Goal: Task Accomplishment & Management: Manage account settings

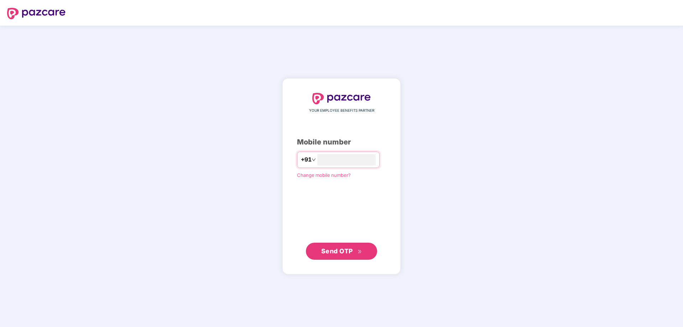
type input "**********"
click at [336, 256] on span "Send OTP" at bounding box center [341, 251] width 41 height 10
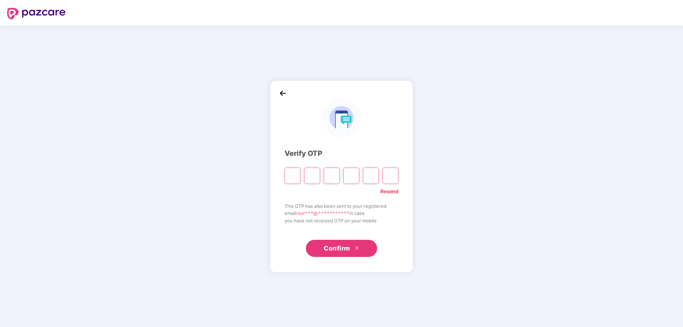
type input "*"
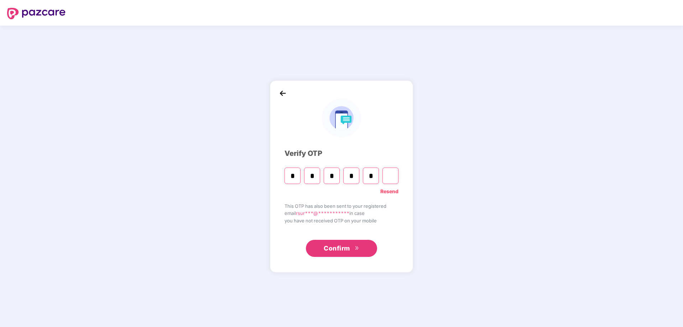
type input "*"
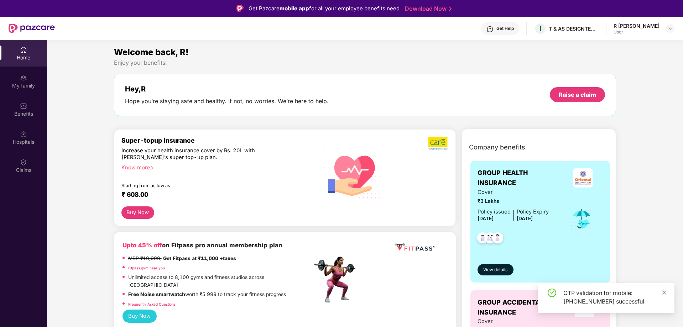
click at [663, 292] on icon "close" at bounding box center [664, 293] width 4 height 4
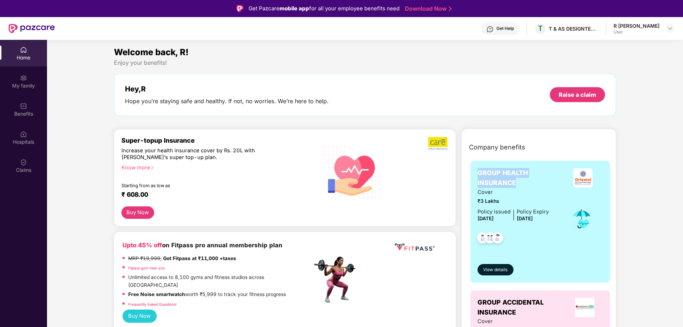
drag, startPoint x: 480, startPoint y: 172, endPoint x: 521, endPoint y: 184, distance: 42.7
click at [521, 184] on span "GROUP HEALTH INSURANCE" at bounding box center [520, 178] width 85 height 20
drag, startPoint x: 517, startPoint y: 216, endPoint x: 554, endPoint y: 223, distance: 38.1
click at [552, 220] on div "Cover ₹3 Lakhs Policy issued [DATE] Policy Expiry [DATE]" at bounding box center [541, 219] width 126 height 62
click at [542, 233] on div at bounding box center [513, 237] width 71 height 26
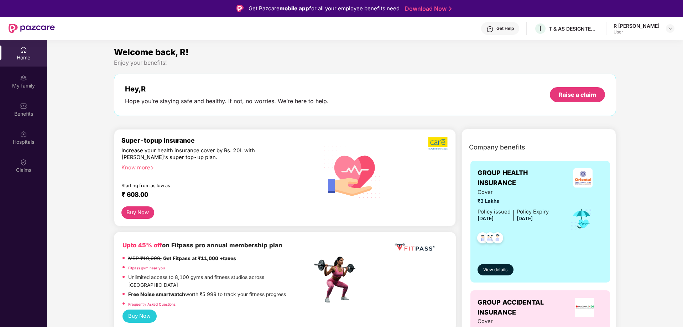
click at [29, 87] on div "My family" at bounding box center [23, 85] width 47 height 7
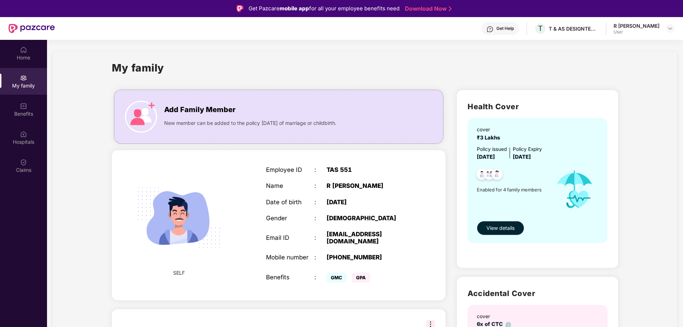
click at [498, 225] on span "View details" at bounding box center [500, 228] width 28 height 8
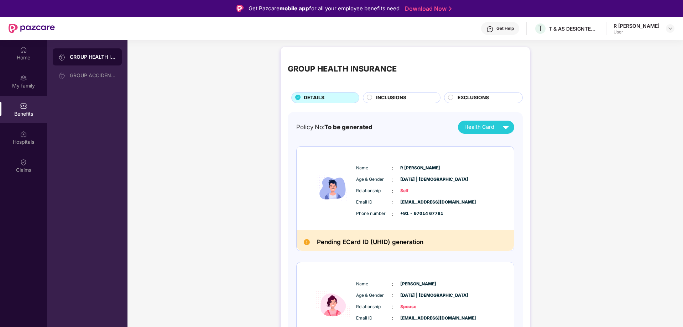
click at [394, 93] on div "INCLUSIONS" at bounding box center [402, 97] width 78 height 11
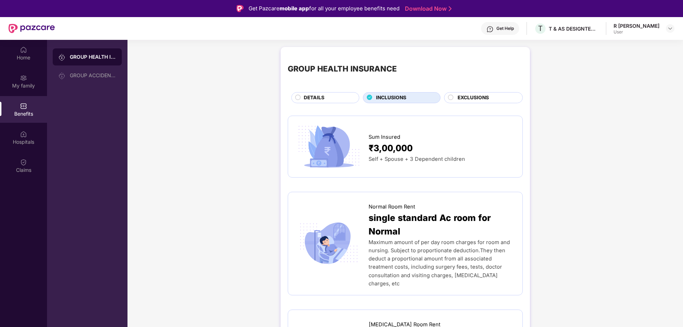
click at [466, 94] on span "EXCLUSIONS" at bounding box center [473, 98] width 31 height 8
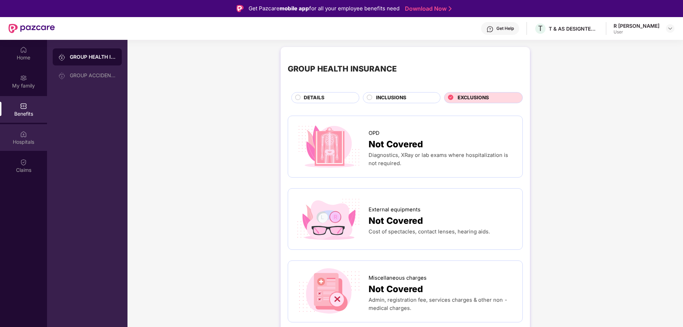
click at [30, 137] on div "Hospitals" at bounding box center [23, 137] width 47 height 27
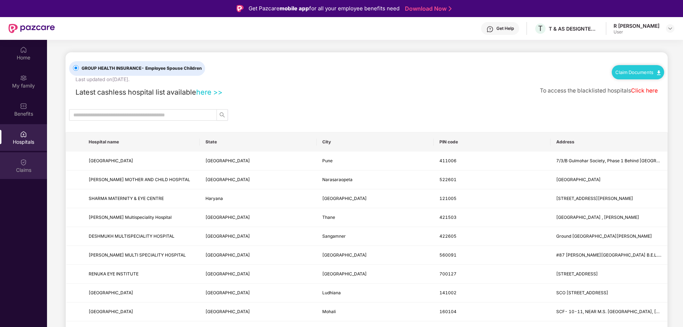
click at [23, 161] on img at bounding box center [23, 162] width 7 height 7
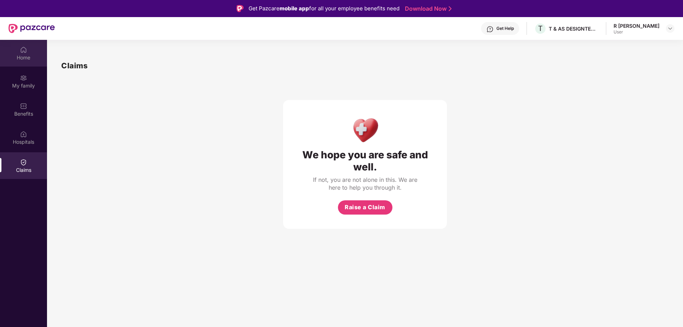
click at [23, 54] on div "Home" at bounding box center [23, 57] width 47 height 7
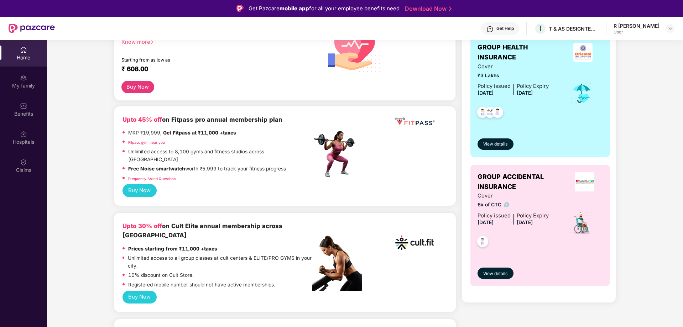
scroll to position [142, 0]
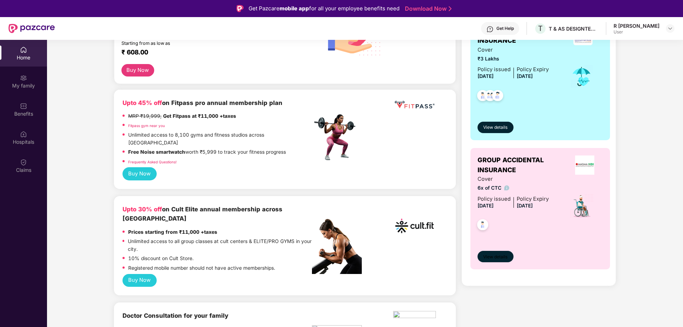
click at [491, 255] on span "View details" at bounding box center [495, 257] width 24 height 7
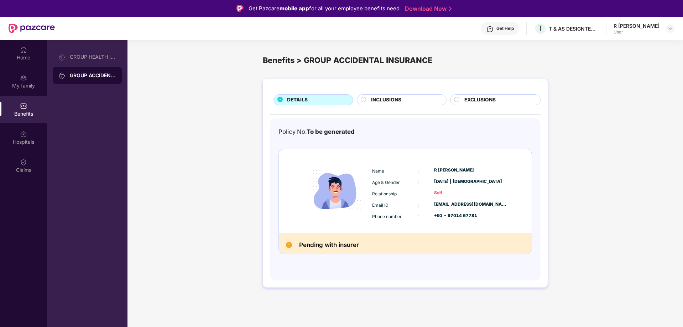
click at [335, 246] on h2 "Pending with insurer" at bounding box center [329, 245] width 60 height 10
drag, startPoint x: 304, startPoint y: 245, endPoint x: 396, endPoint y: 251, distance: 91.4
click at [396, 251] on div "Pending with insurer" at bounding box center [405, 243] width 253 height 21
click at [399, 265] on div "Policy No: To be generated Name : [PERSON_NAME] Age & Gender : [DATE] | [DEMOGR…" at bounding box center [405, 199] width 254 height 145
click at [385, 102] on span "INCLUSIONS" at bounding box center [386, 100] width 30 height 8
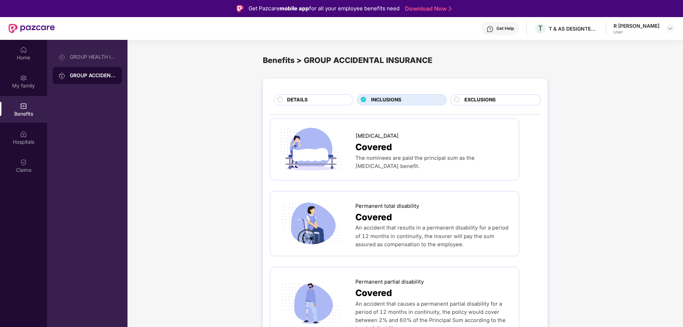
click at [332, 96] on div "DETAILS" at bounding box center [316, 100] width 66 height 9
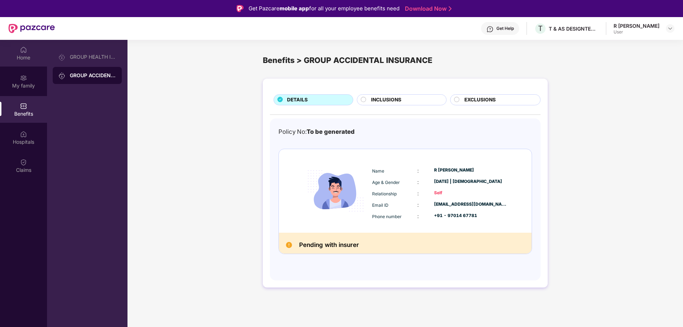
click at [23, 53] on img at bounding box center [23, 49] width 7 height 7
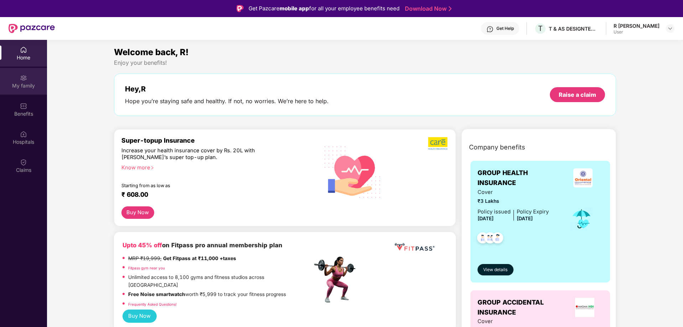
click at [11, 75] on div "My family" at bounding box center [23, 81] width 47 height 27
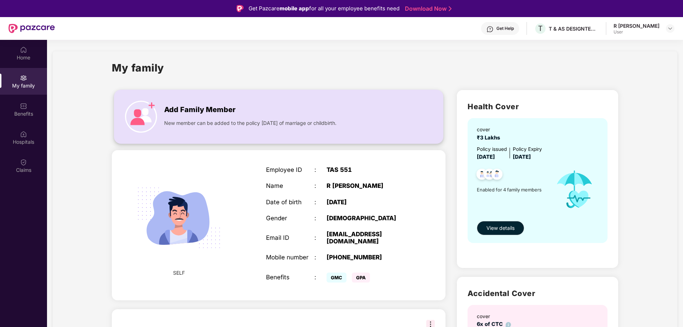
click at [238, 121] on span "New member can be added to the policy [DATE] of marriage or childbirth." at bounding box center [250, 123] width 172 height 8
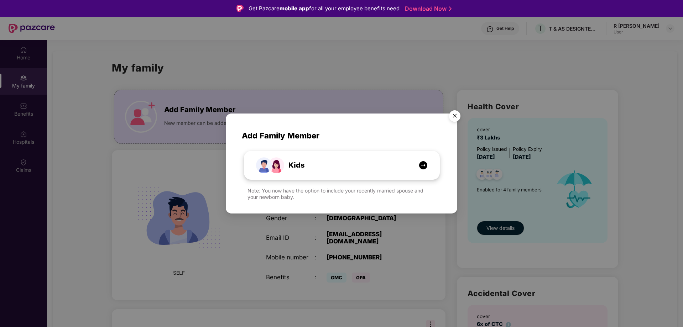
click at [413, 166] on div "Kids" at bounding box center [345, 165] width 146 height 11
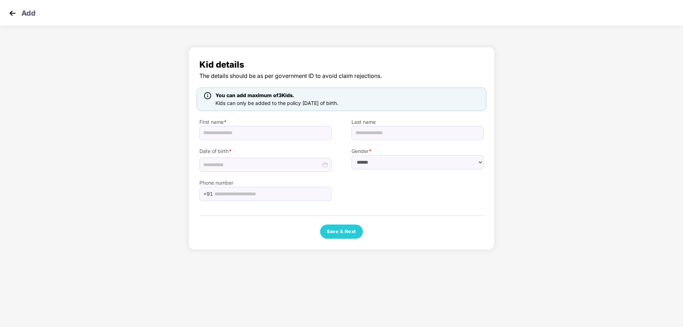
click at [3, 15] on div "Add" at bounding box center [341, 13] width 683 height 26
click at [9, 15] on img at bounding box center [12, 13] width 11 height 11
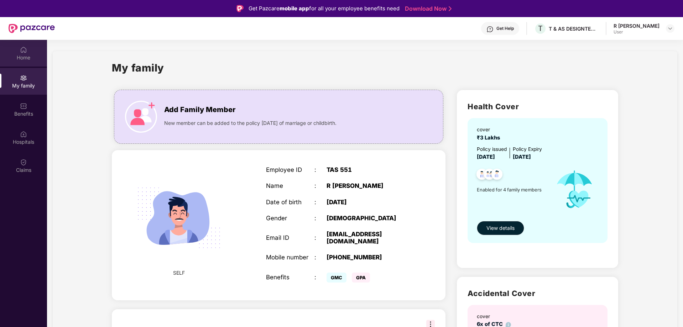
click at [23, 51] on img at bounding box center [23, 49] width 7 height 7
